Goal: Task Accomplishment & Management: Complete application form

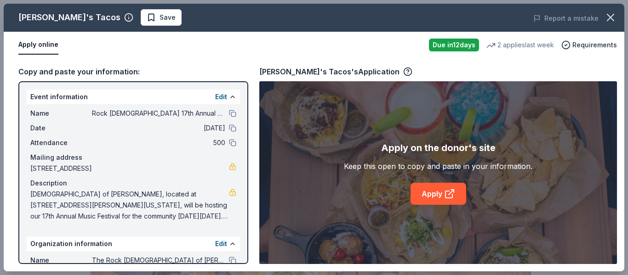
scroll to position [154, 0]
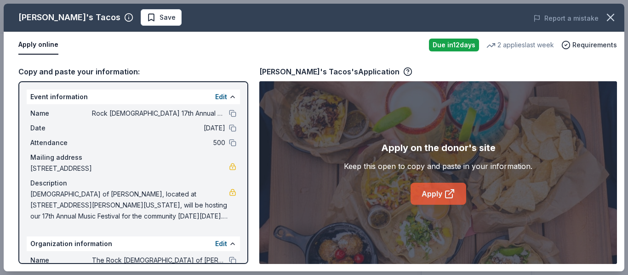
click at [443, 199] on link "Apply" at bounding box center [439, 194] width 56 height 22
click at [430, 196] on link "Apply" at bounding box center [439, 194] width 56 height 22
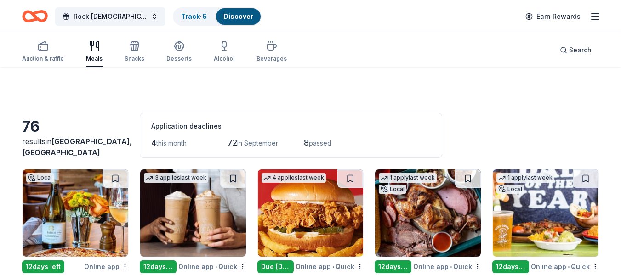
scroll to position [1659, 0]
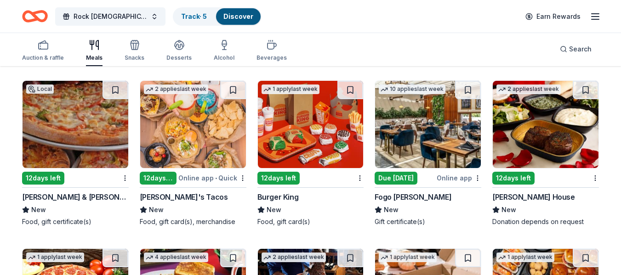
click at [417, 138] on img at bounding box center [428, 124] width 106 height 87
click at [530, 146] on img at bounding box center [546, 124] width 106 height 87
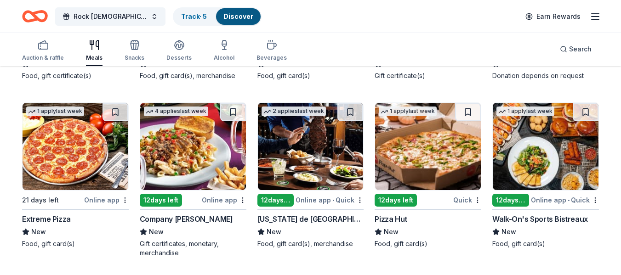
scroll to position [1805, 0]
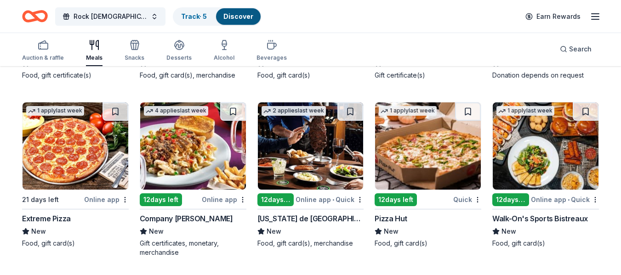
click at [330, 171] on img at bounding box center [311, 146] width 106 height 87
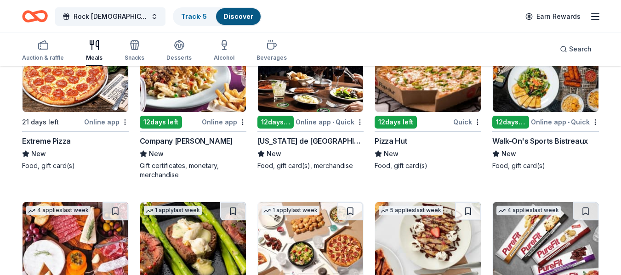
scroll to position [1966, 0]
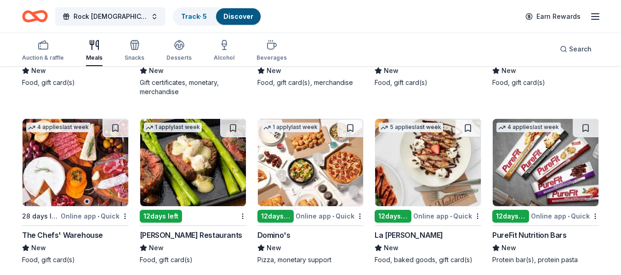
click at [208, 181] on img at bounding box center [193, 162] width 106 height 87
click at [320, 171] on img at bounding box center [311, 162] width 106 height 87
click at [441, 187] on img at bounding box center [428, 162] width 106 height 87
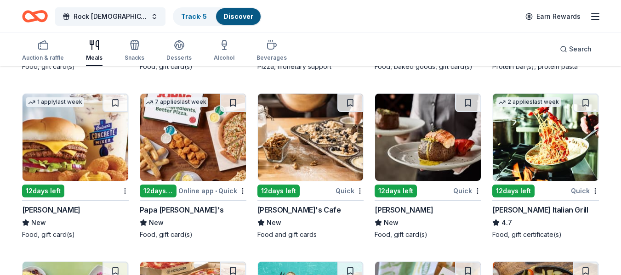
scroll to position [2160, 0]
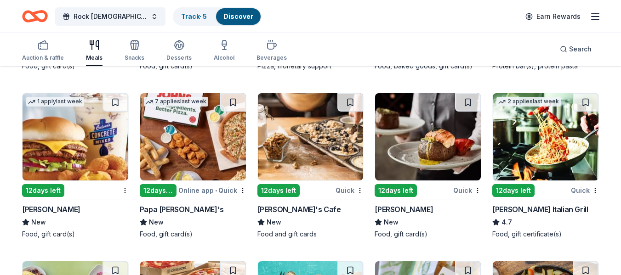
click at [85, 151] on img at bounding box center [76, 136] width 106 height 87
click at [206, 144] on img at bounding box center [193, 136] width 106 height 87
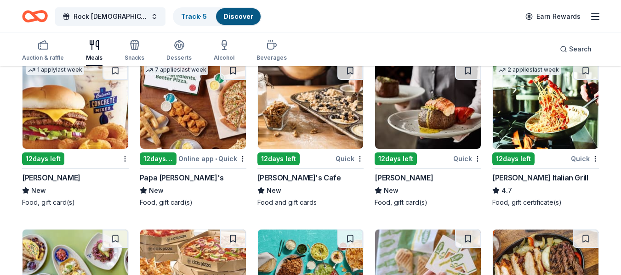
click at [527, 121] on img at bounding box center [546, 105] width 106 height 87
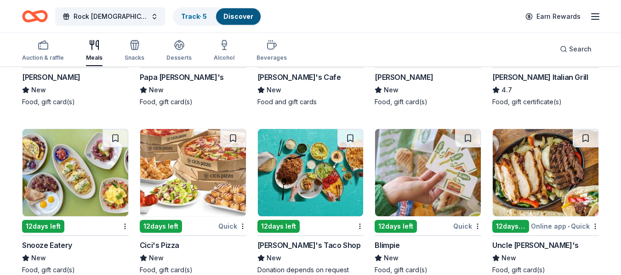
scroll to position [2346, 0]
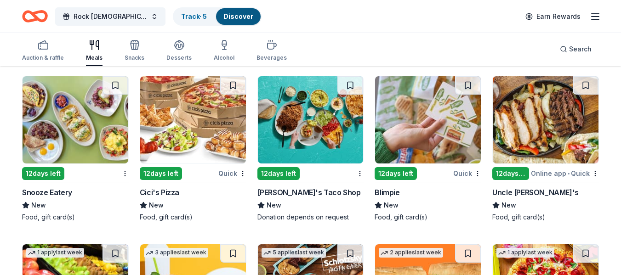
click at [169, 129] on img at bounding box center [193, 119] width 106 height 87
click at [315, 133] on img at bounding box center [311, 119] width 106 height 87
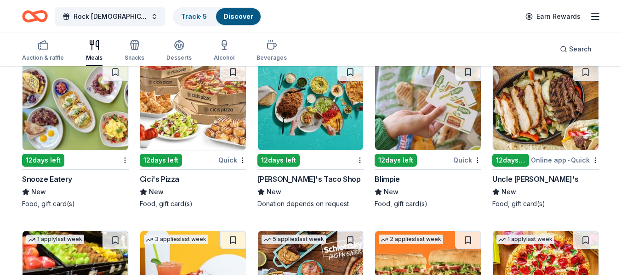
scroll to position [2359, 0]
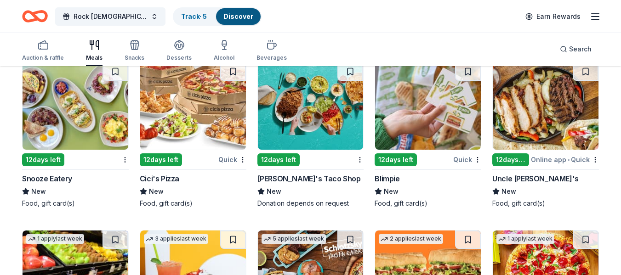
click at [542, 110] on img at bounding box center [546, 106] width 106 height 87
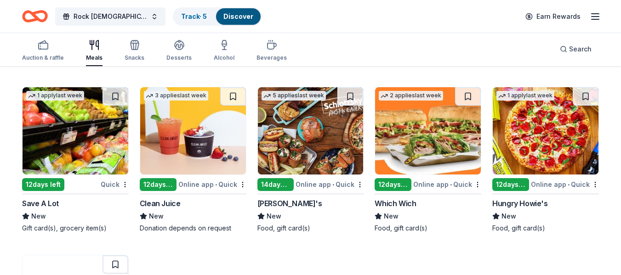
scroll to position [2503, 0]
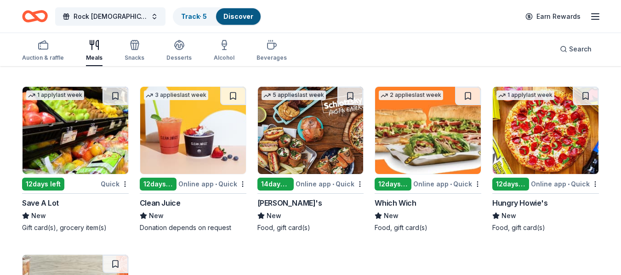
click at [334, 133] on img at bounding box center [311, 130] width 106 height 87
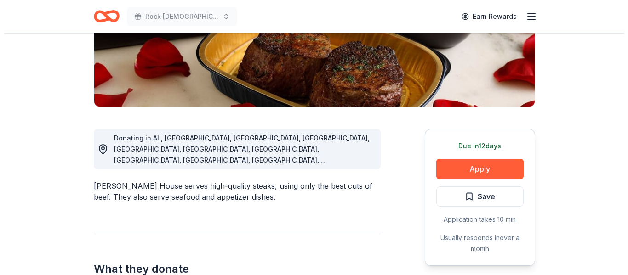
scroll to position [173, 0]
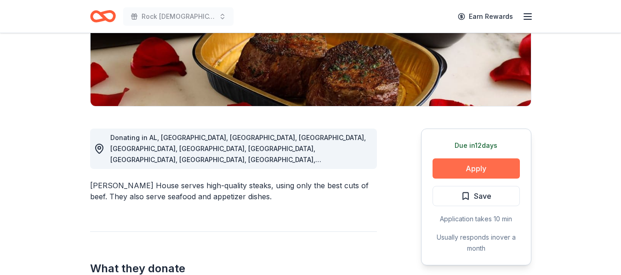
click at [475, 169] on button "Apply" at bounding box center [476, 169] width 87 height 20
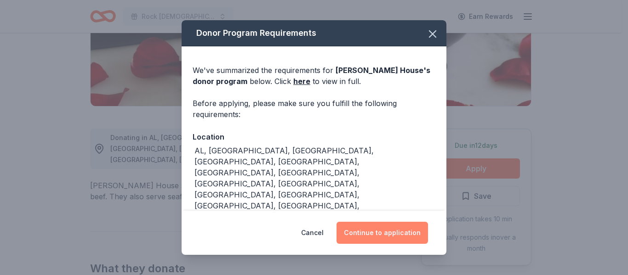
click at [380, 237] on button "Continue to application" at bounding box center [383, 233] width 92 height 22
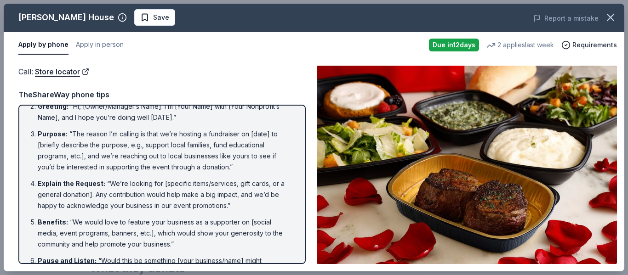
scroll to position [0, 0]
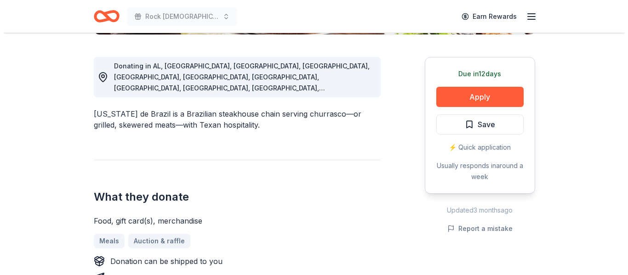
scroll to position [246, 0]
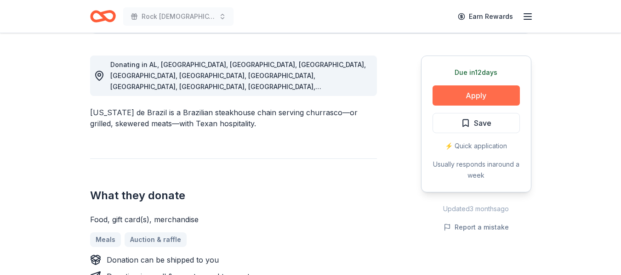
click at [488, 89] on button "Apply" at bounding box center [476, 96] width 87 height 20
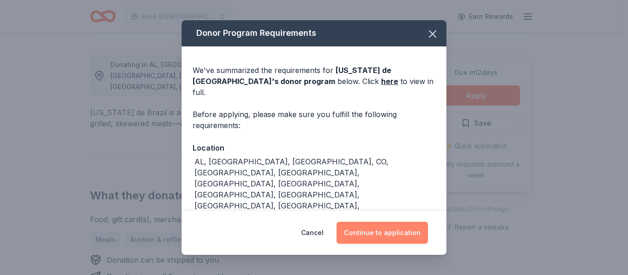
click at [399, 233] on button "Continue to application" at bounding box center [383, 233] width 92 height 22
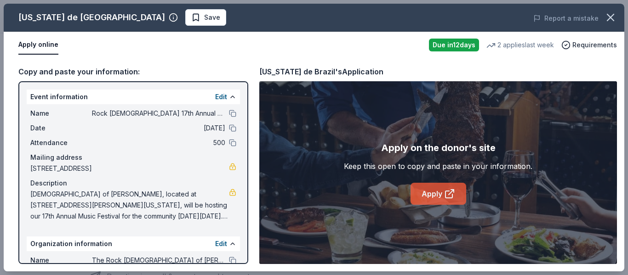
click at [431, 191] on link "Apply" at bounding box center [439, 194] width 56 height 22
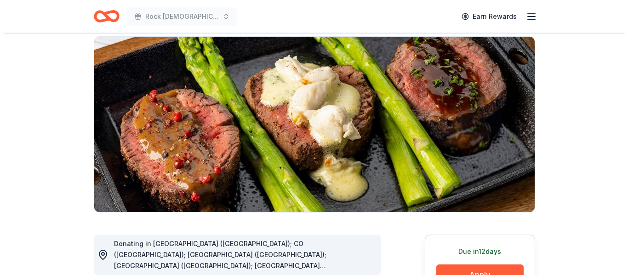
scroll to position [140, 0]
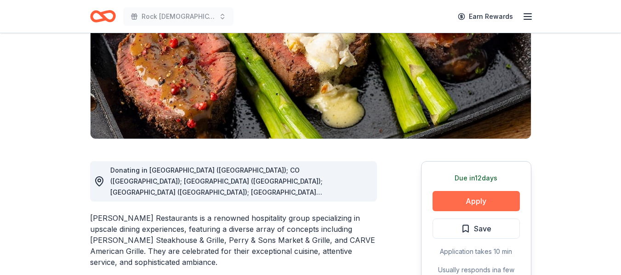
click at [472, 201] on button "Apply" at bounding box center [476, 201] width 87 height 20
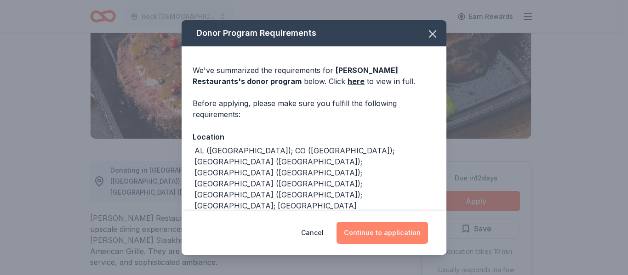
click at [383, 234] on button "Continue to application" at bounding box center [383, 233] width 92 height 22
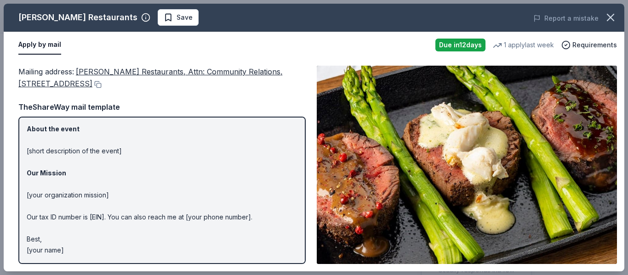
scroll to position [0, 0]
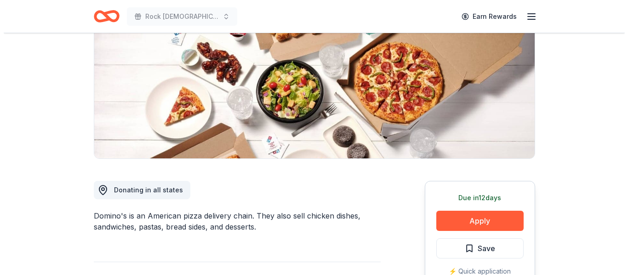
scroll to position [121, 0]
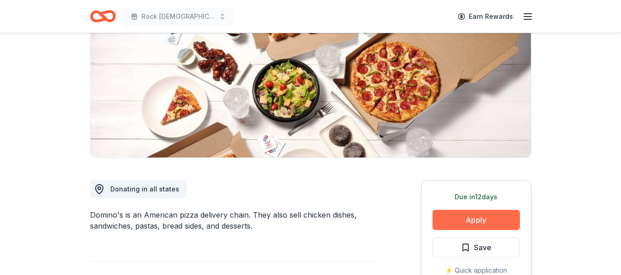
click at [476, 223] on button "Apply" at bounding box center [476, 220] width 87 height 20
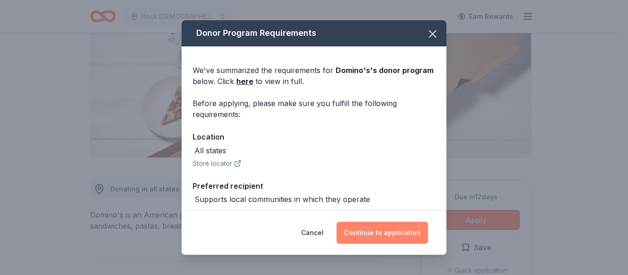
click at [378, 230] on button "Continue to application" at bounding box center [383, 233] width 92 height 22
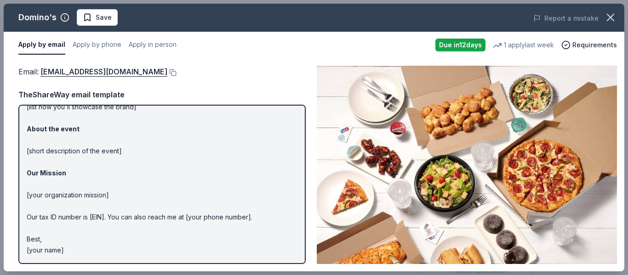
scroll to position [0, 0]
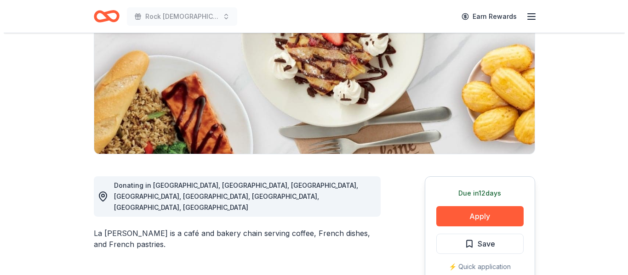
scroll to position [127, 0]
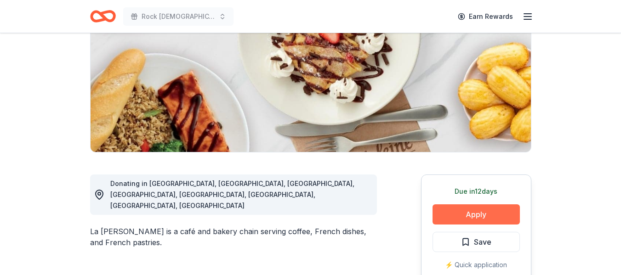
click at [478, 216] on button "Apply" at bounding box center [476, 215] width 87 height 20
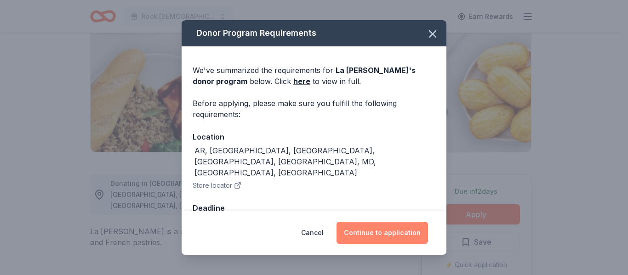
click at [372, 236] on button "Continue to application" at bounding box center [383, 233] width 92 height 22
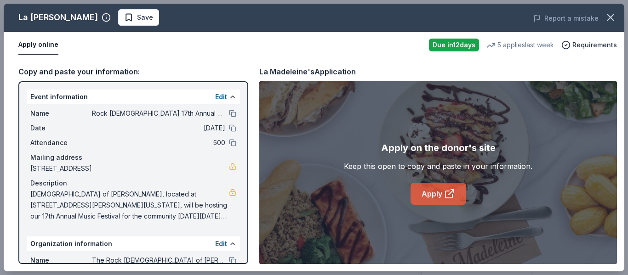
click at [436, 195] on link "Apply" at bounding box center [439, 194] width 56 height 22
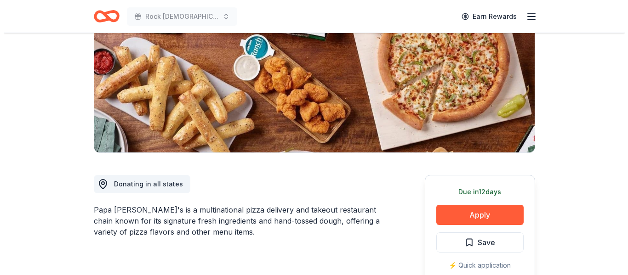
scroll to position [135, 0]
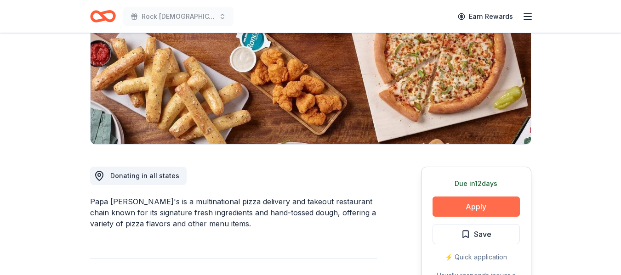
click at [464, 205] on button "Apply" at bounding box center [476, 207] width 87 height 20
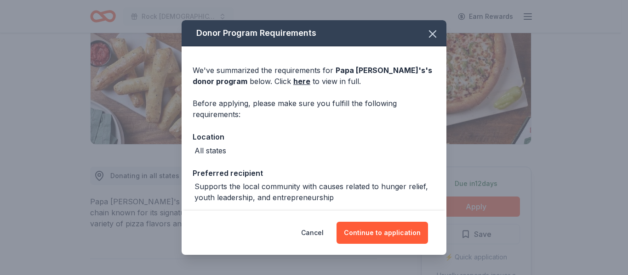
scroll to position [41, 0]
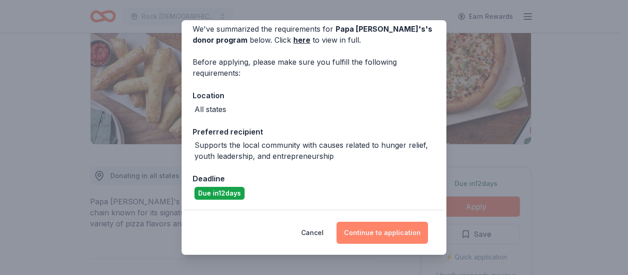
click at [383, 232] on button "Continue to application" at bounding box center [383, 233] width 92 height 22
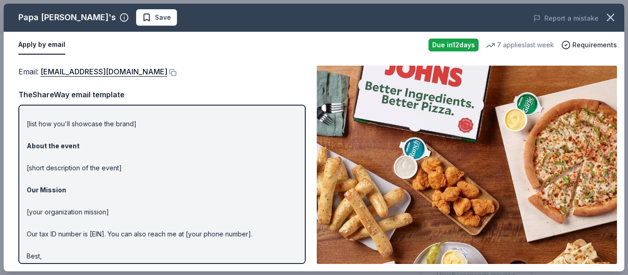
scroll to position [0, 0]
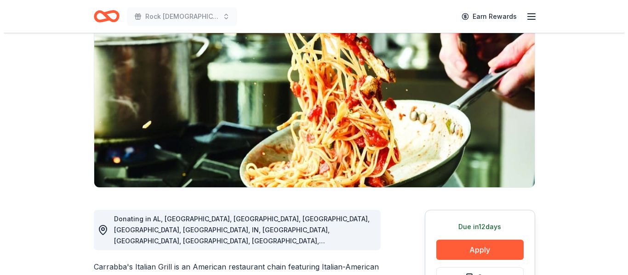
scroll to position [136, 0]
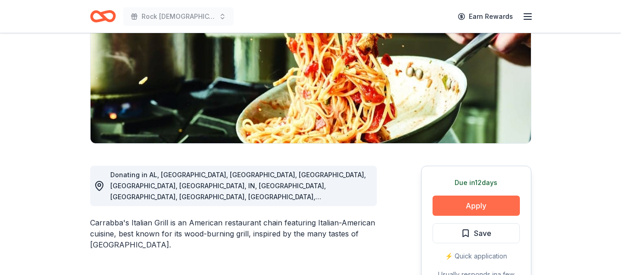
click at [474, 208] on button "Apply" at bounding box center [476, 206] width 87 height 20
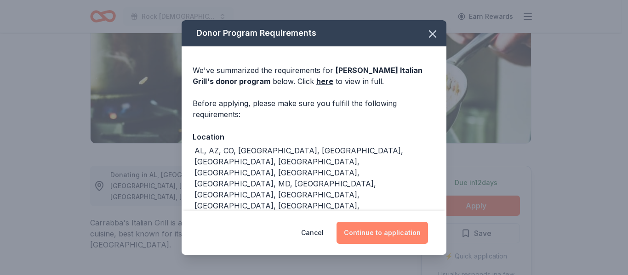
click at [386, 237] on button "Continue to application" at bounding box center [383, 233] width 92 height 22
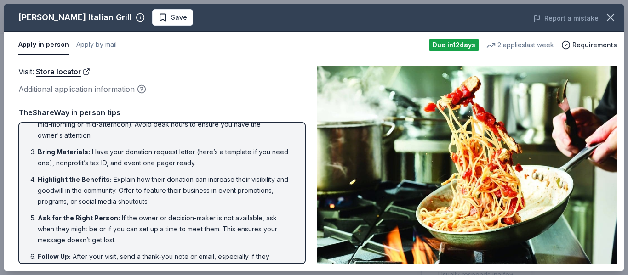
scroll to position [79, 0]
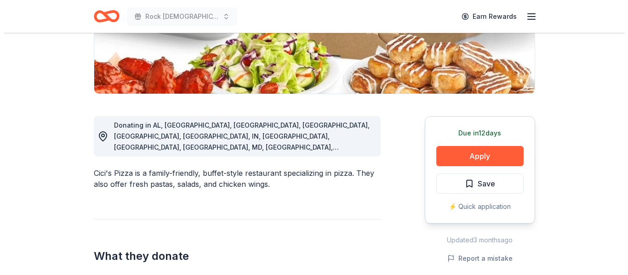
scroll to position [186, 0]
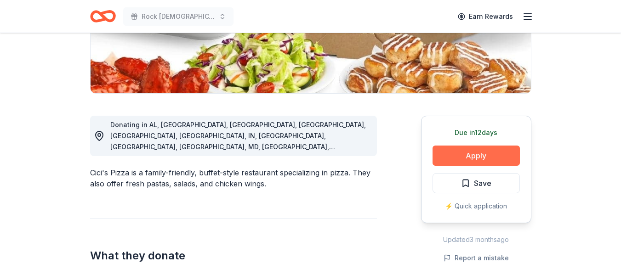
click at [456, 150] on button "Apply" at bounding box center [476, 156] width 87 height 20
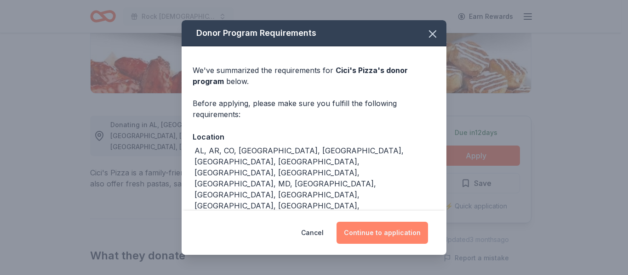
click at [387, 235] on button "Continue to application" at bounding box center [383, 233] width 92 height 22
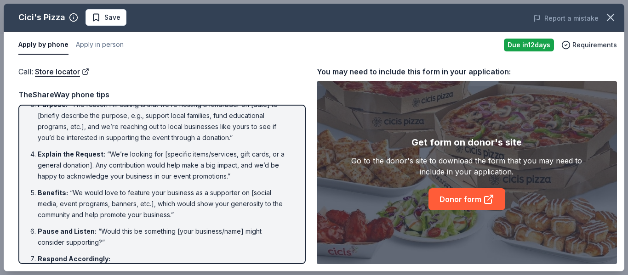
scroll to position [197, 0]
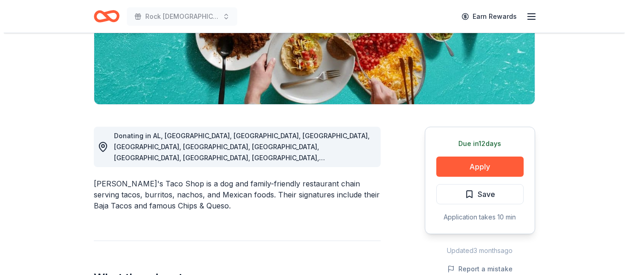
scroll to position [175, 0]
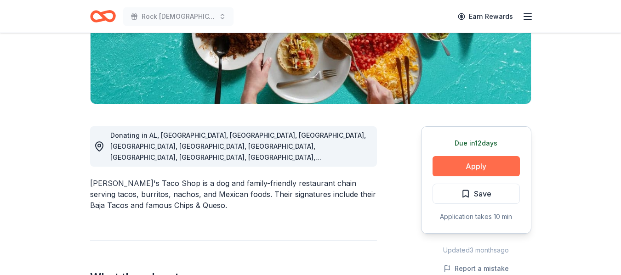
click at [477, 161] on button "Apply" at bounding box center [476, 166] width 87 height 20
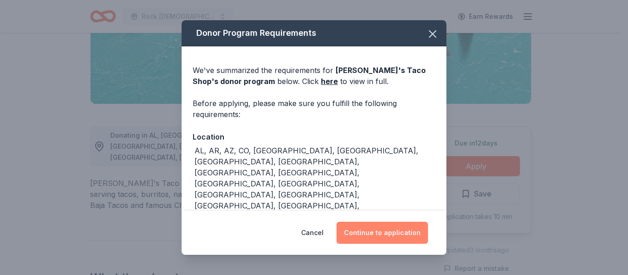
click at [407, 231] on button "Continue to application" at bounding box center [383, 233] width 92 height 22
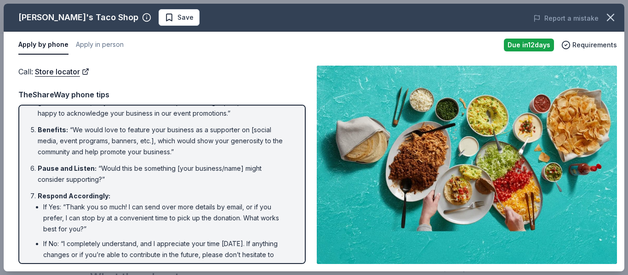
scroll to position [143, 0]
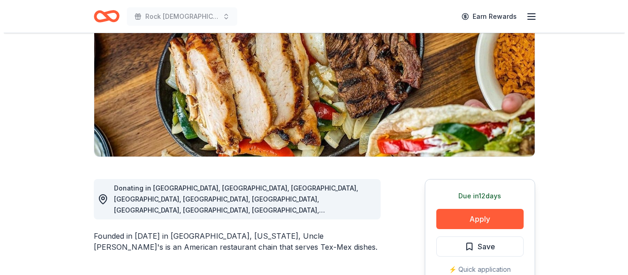
scroll to position [160, 0]
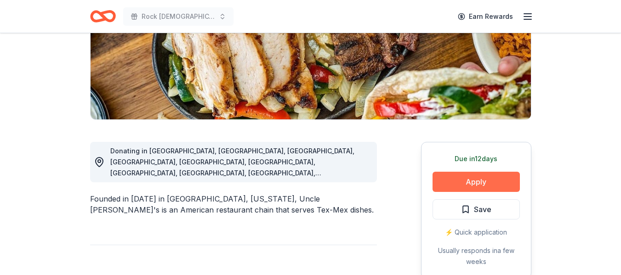
click at [492, 188] on button "Apply" at bounding box center [476, 182] width 87 height 20
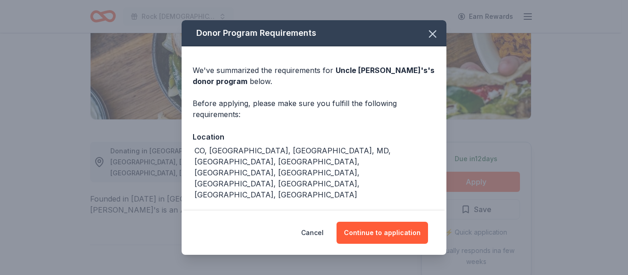
click at [492, 188] on div "Donor Program Requirements We've summarized the requirements for Uncle [PERSON_…" at bounding box center [314, 137] width 628 height 275
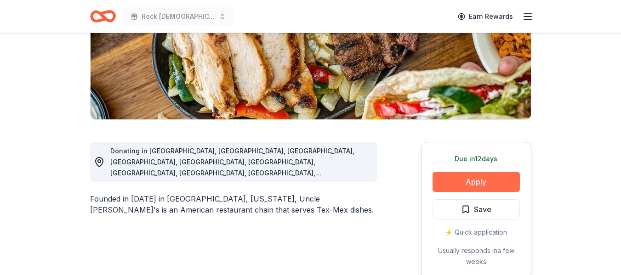
click at [469, 191] on button "Apply" at bounding box center [476, 182] width 87 height 20
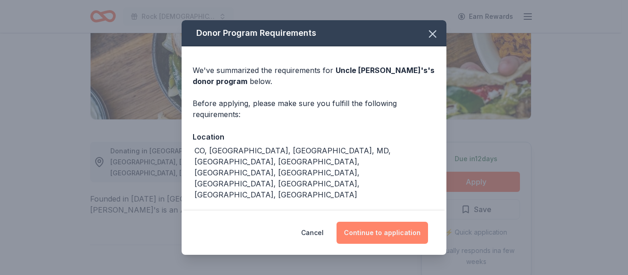
click at [361, 228] on button "Continue to application" at bounding box center [383, 233] width 92 height 22
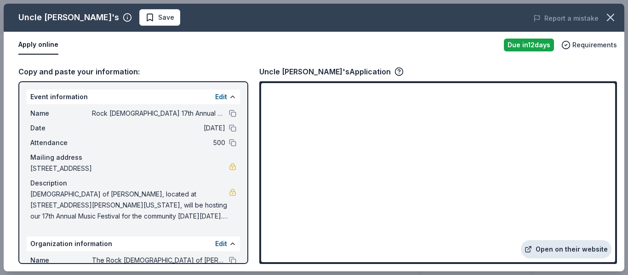
click at [575, 246] on link "Open on their website" at bounding box center [566, 249] width 91 height 18
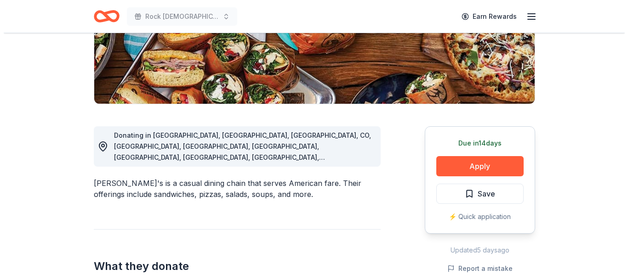
scroll to position [177, 0]
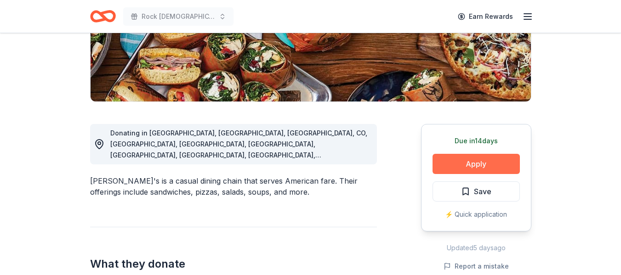
click at [479, 166] on button "Apply" at bounding box center [476, 164] width 87 height 20
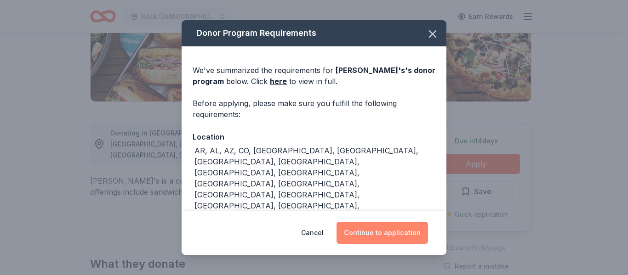
click at [386, 230] on button "Continue to application" at bounding box center [383, 233] width 92 height 22
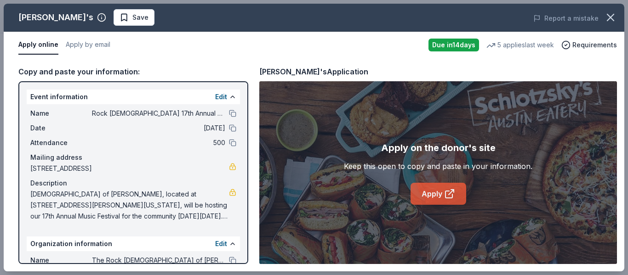
click at [434, 198] on link "Apply" at bounding box center [439, 194] width 56 height 22
